Goal: Task Accomplishment & Management: Use online tool/utility

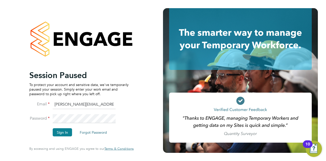
click at [59, 136] on li "Sign In Forgot Password" at bounding box center [78, 134] width 99 height 13
click at [62, 130] on button "Sign In" at bounding box center [62, 132] width 19 height 8
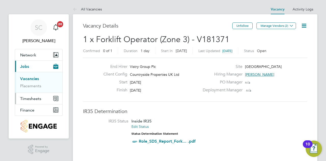
click at [41, 97] on span "Timesheets" at bounding box center [30, 98] width 21 height 5
click at [37, 89] on link "Timesheets" at bounding box center [30, 90] width 21 height 5
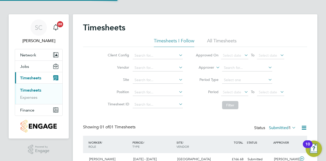
scroll to position [27, 0]
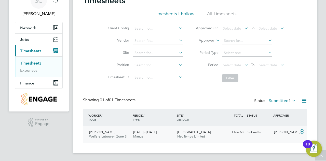
click at [173, 132] on div "22 - 28 Sep 2025 Manual" at bounding box center [153, 134] width 44 height 13
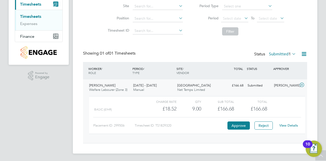
scroll to position [74, 0]
click at [232, 126] on button "Approve" at bounding box center [238, 125] width 22 height 8
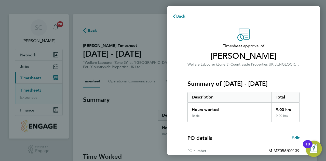
scroll to position [82, 0]
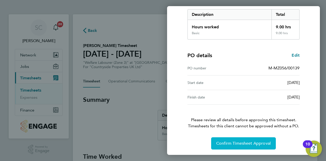
click at [254, 143] on span "Confirm Timesheet Approval" at bounding box center [243, 143] width 54 height 5
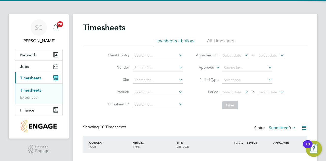
scroll to position [34, 0]
